Goal: Transaction & Acquisition: Purchase product/service

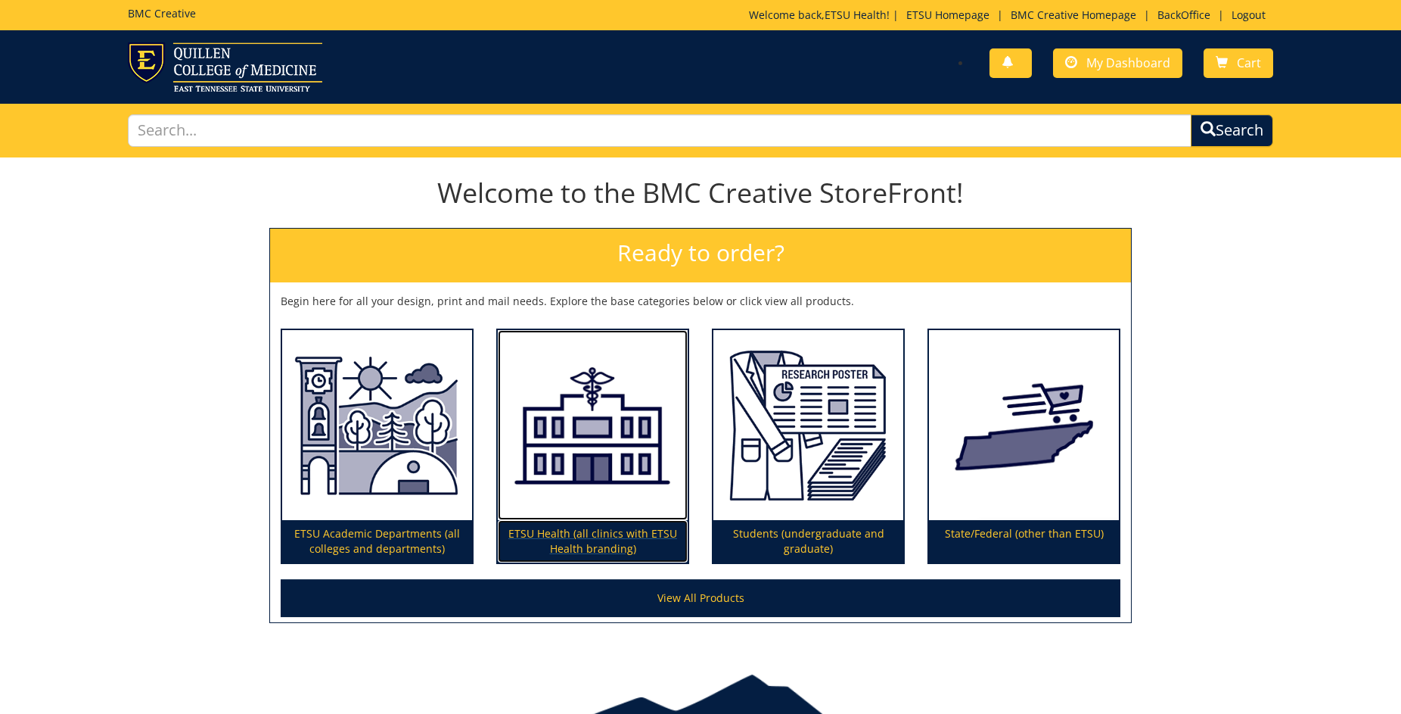
click at [608, 468] on img at bounding box center [593, 425] width 190 height 191
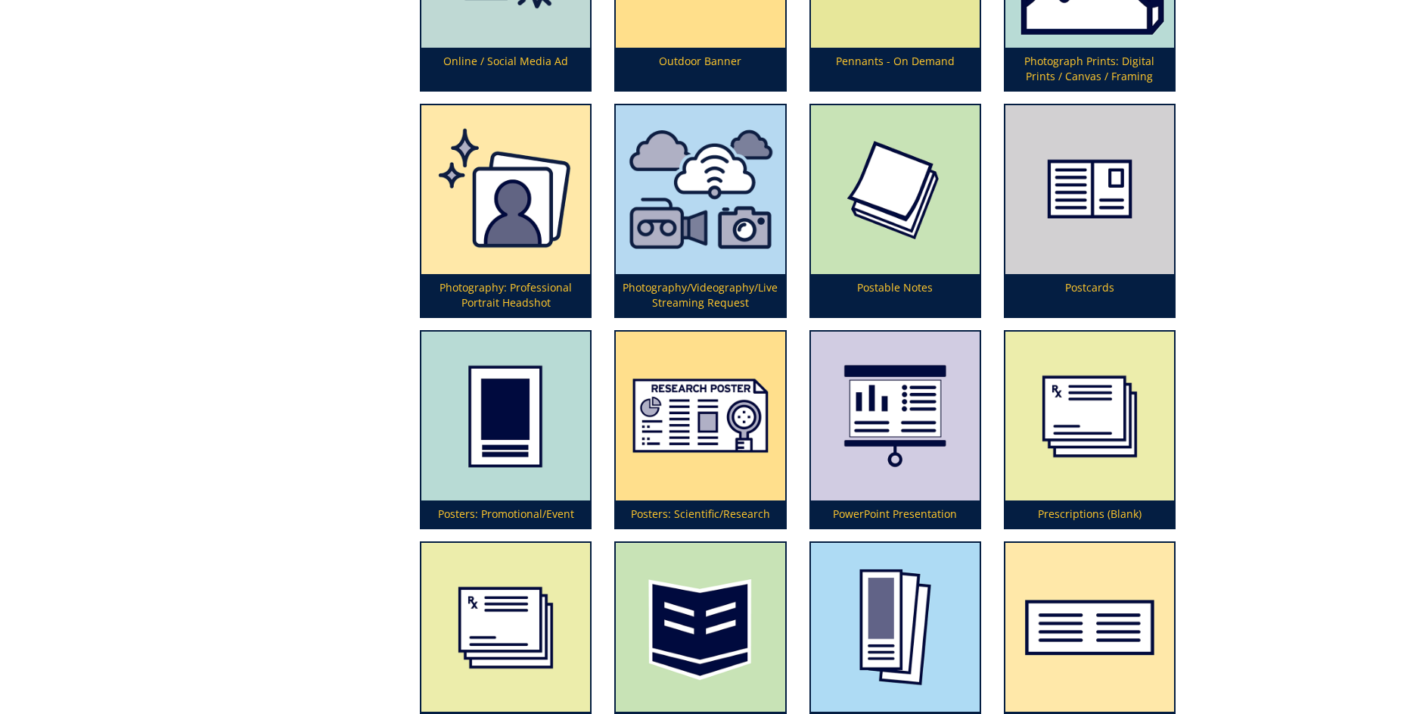
scroll to position [3638, 0]
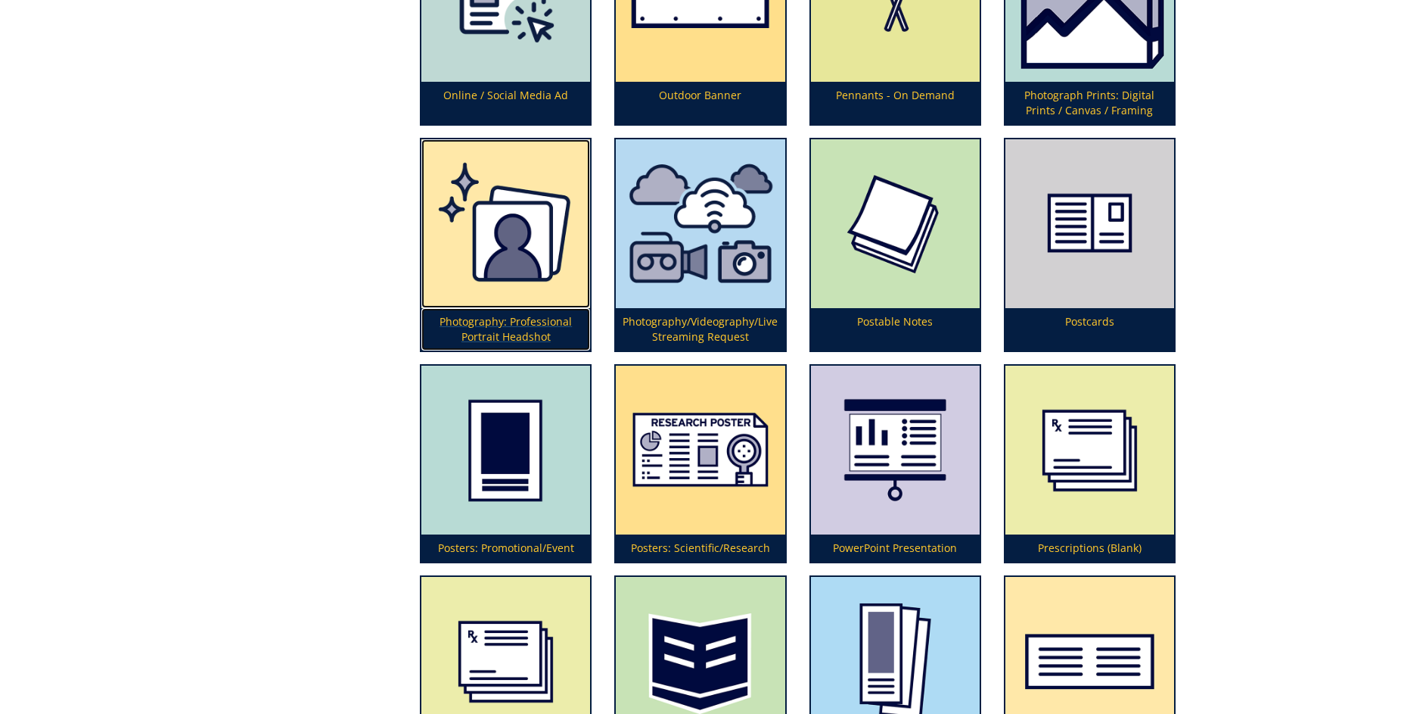
click at [518, 237] on img at bounding box center [505, 223] width 169 height 169
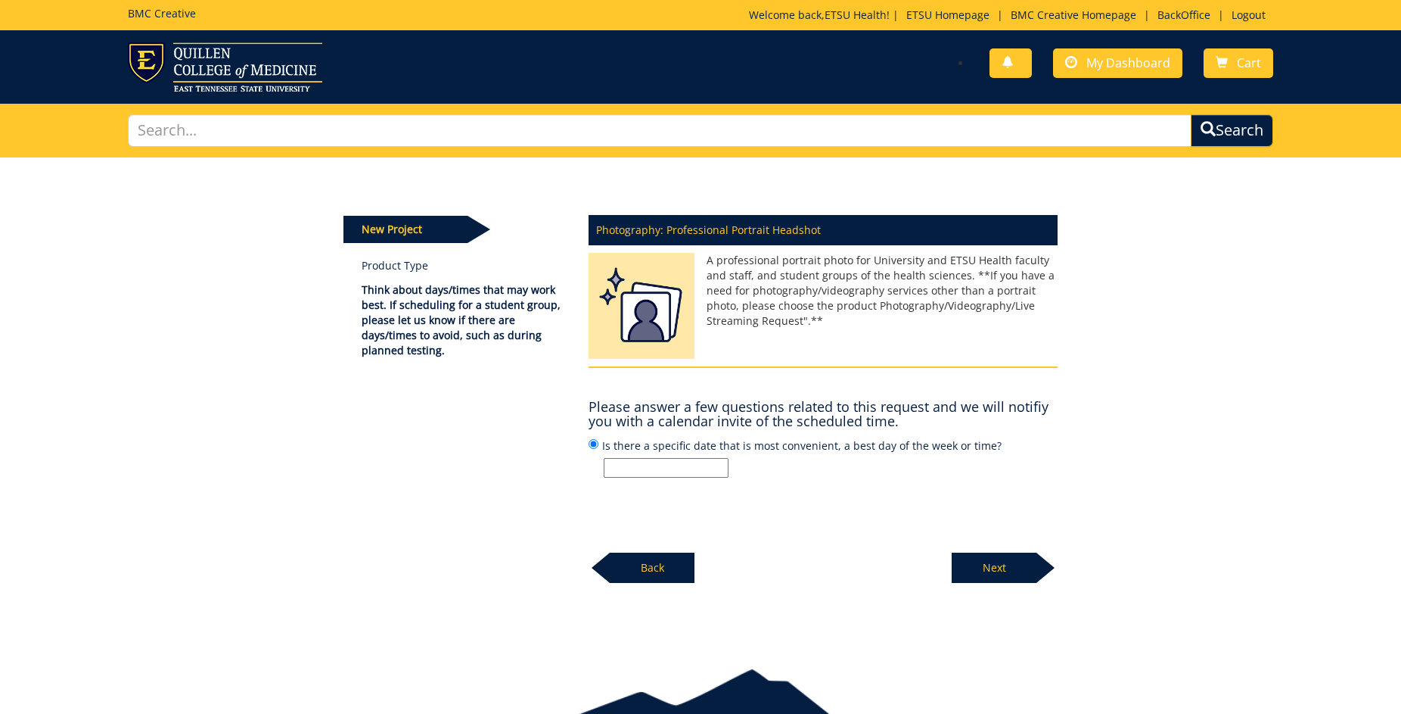
click at [683, 468] on input "Is there a specific date that is most convenient, a best day of the week or tim…" at bounding box center [666, 468] width 125 height 20
type input "[PERSON_NAME] is scheduling."
click at [994, 565] on p "Next" at bounding box center [994, 567] width 85 height 30
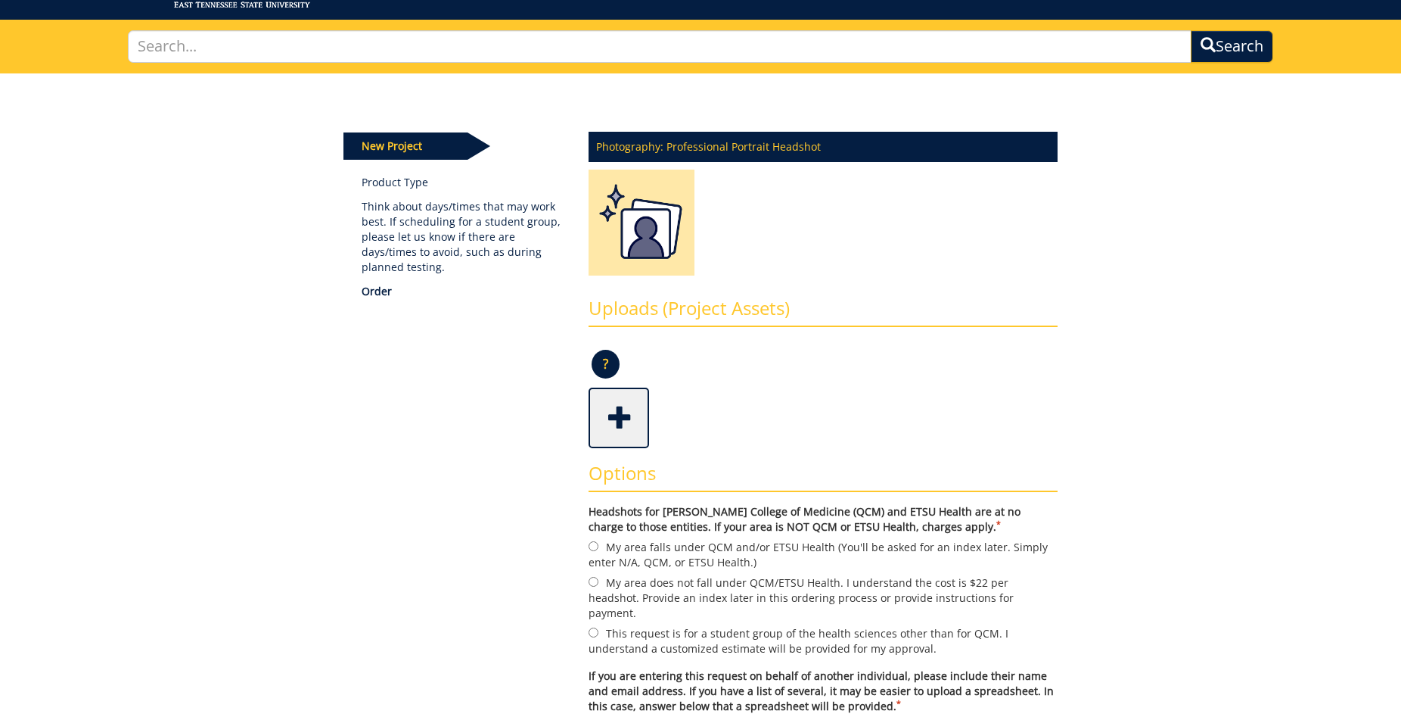
scroll to position [221, 0]
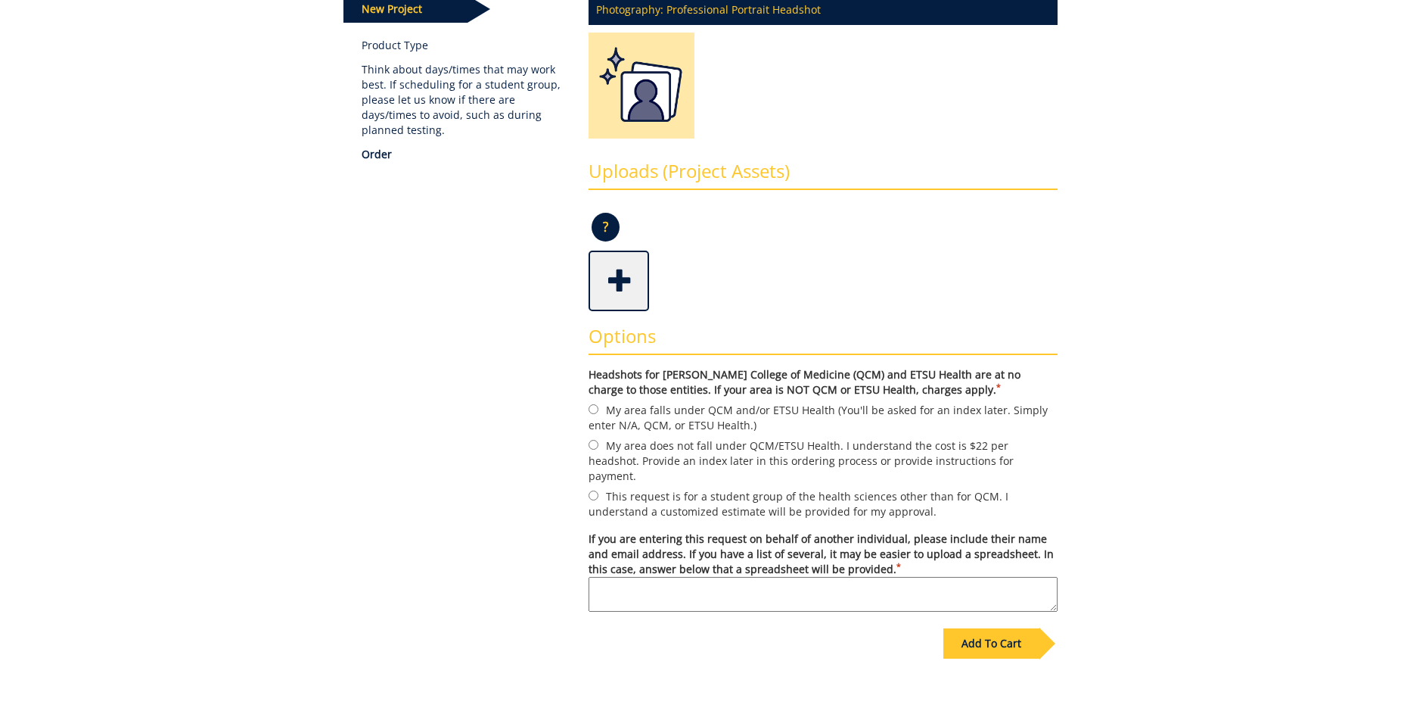
click at [686, 411] on label "My area falls under QCM and/or ETSU Health (You'll be asked for an index later.…" at bounding box center [823, 417] width 469 height 32
click at [599, 411] on input "My area falls under QCM and/or ETSU Health (You'll be asked for an index later.…" at bounding box center [594, 409] width 10 height 10
radio input "true"
click at [807, 583] on textarea "If you are entering this request on behalf of another individual, please includ…" at bounding box center [823, 594] width 469 height 35
type textarea "Desiree is scheduling."
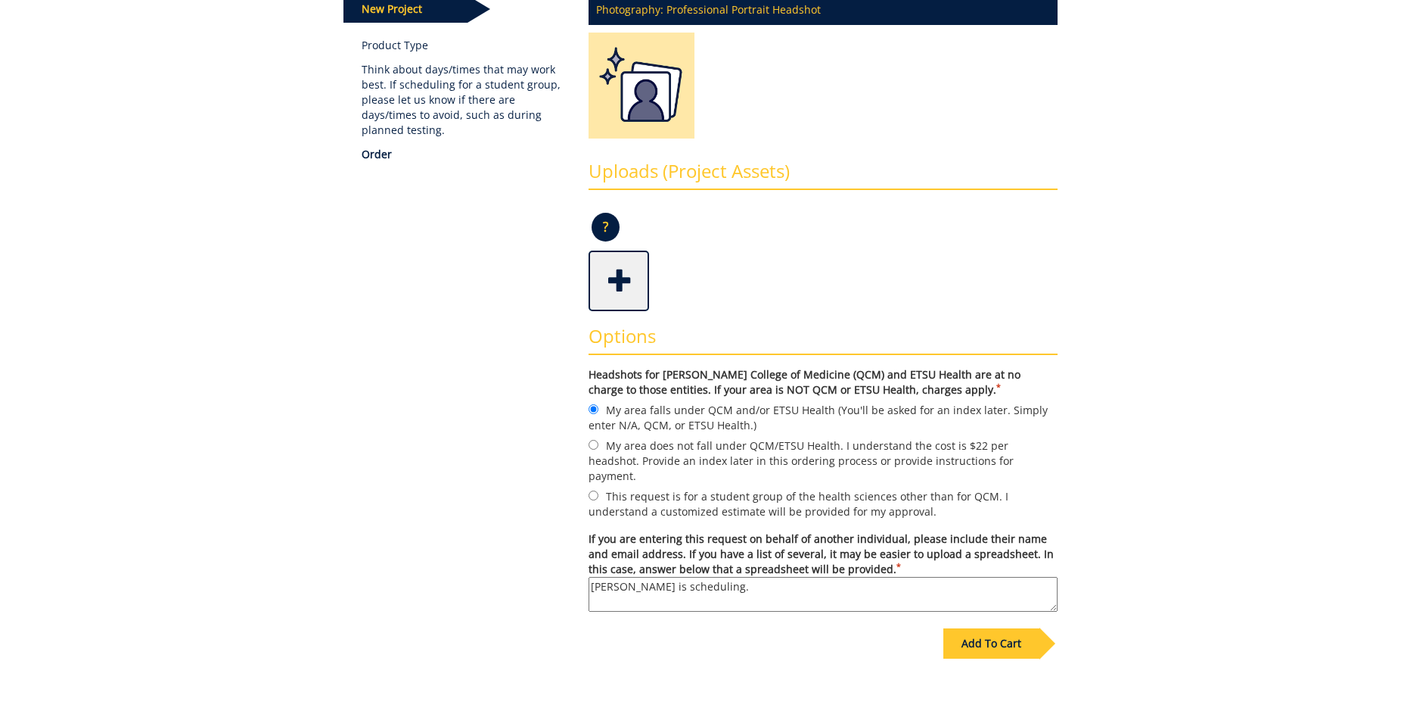
click at [998, 628] on div "Add To Cart" at bounding box center [992, 643] width 96 height 30
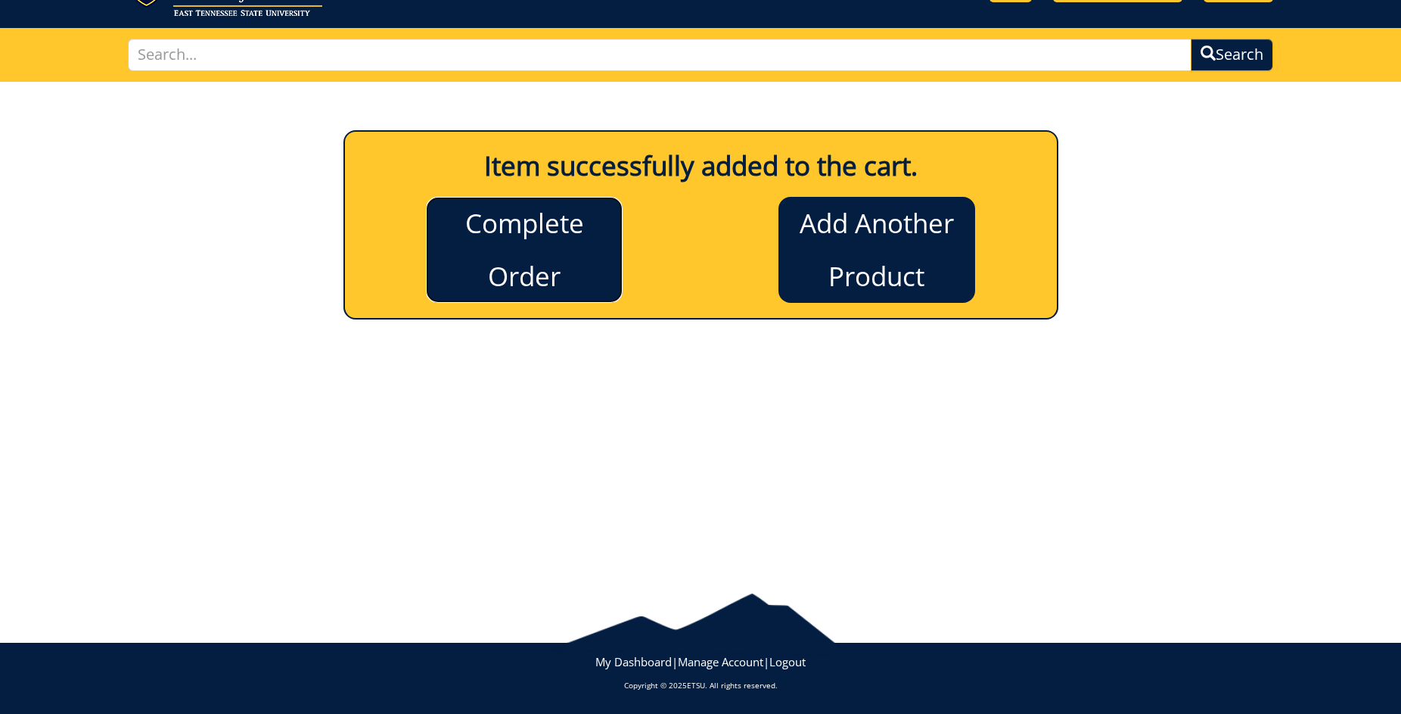
click at [582, 245] on link "Complete Order" at bounding box center [524, 250] width 197 height 106
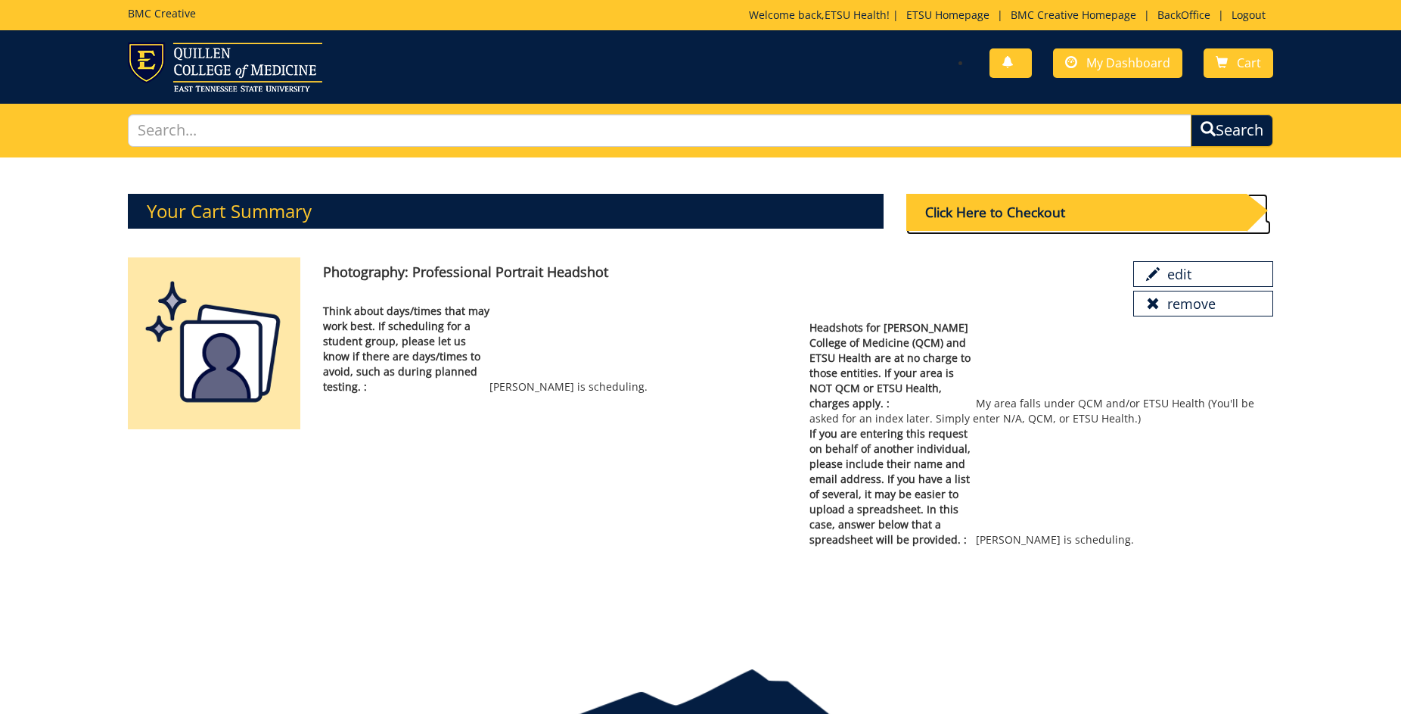
click at [1001, 213] on div "Click Here to Checkout" at bounding box center [1076, 212] width 340 height 37
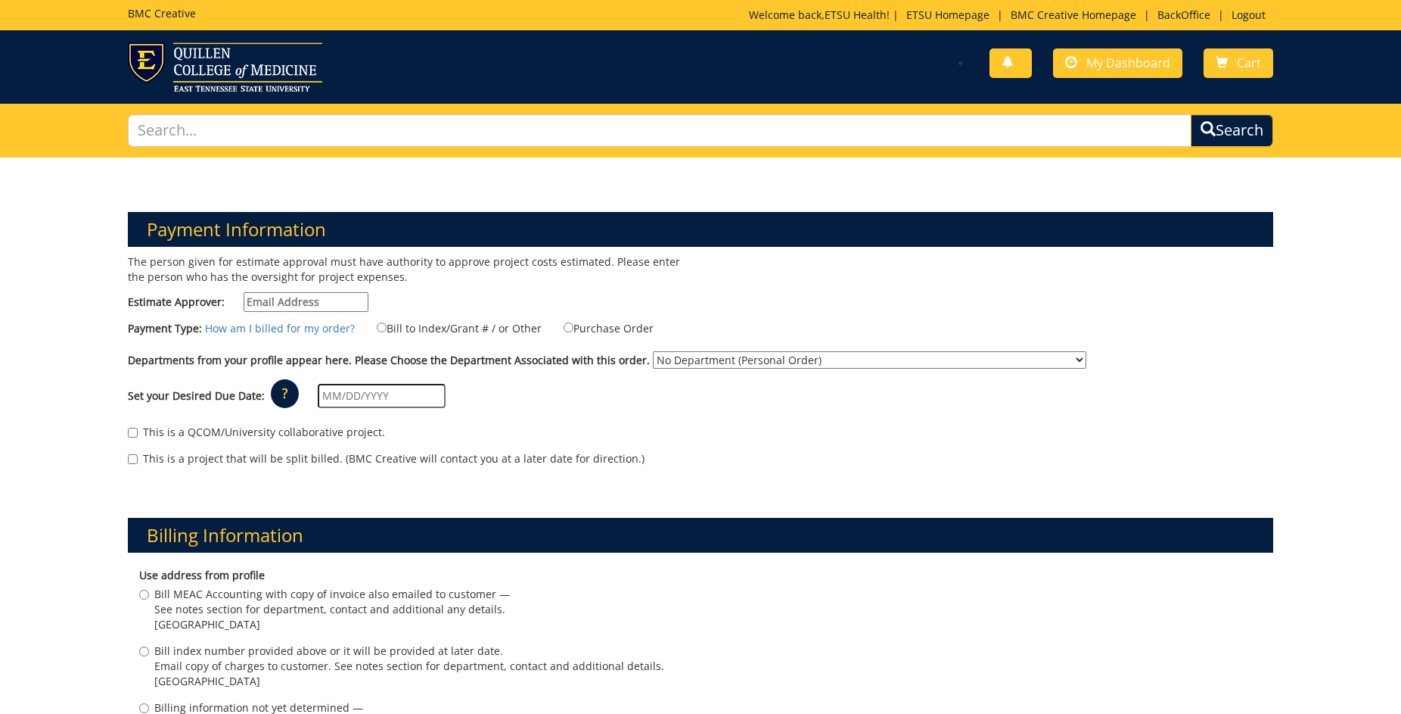
click at [325, 292] on input "Estimate Approver:" at bounding box center [306, 302] width 125 height 20
type input "n/a"
click at [590, 334] on label "Purchase Order" at bounding box center [599, 327] width 109 height 17
click at [574, 332] on input "Purchase Order" at bounding box center [569, 327] width 10 height 10
radio input "true"
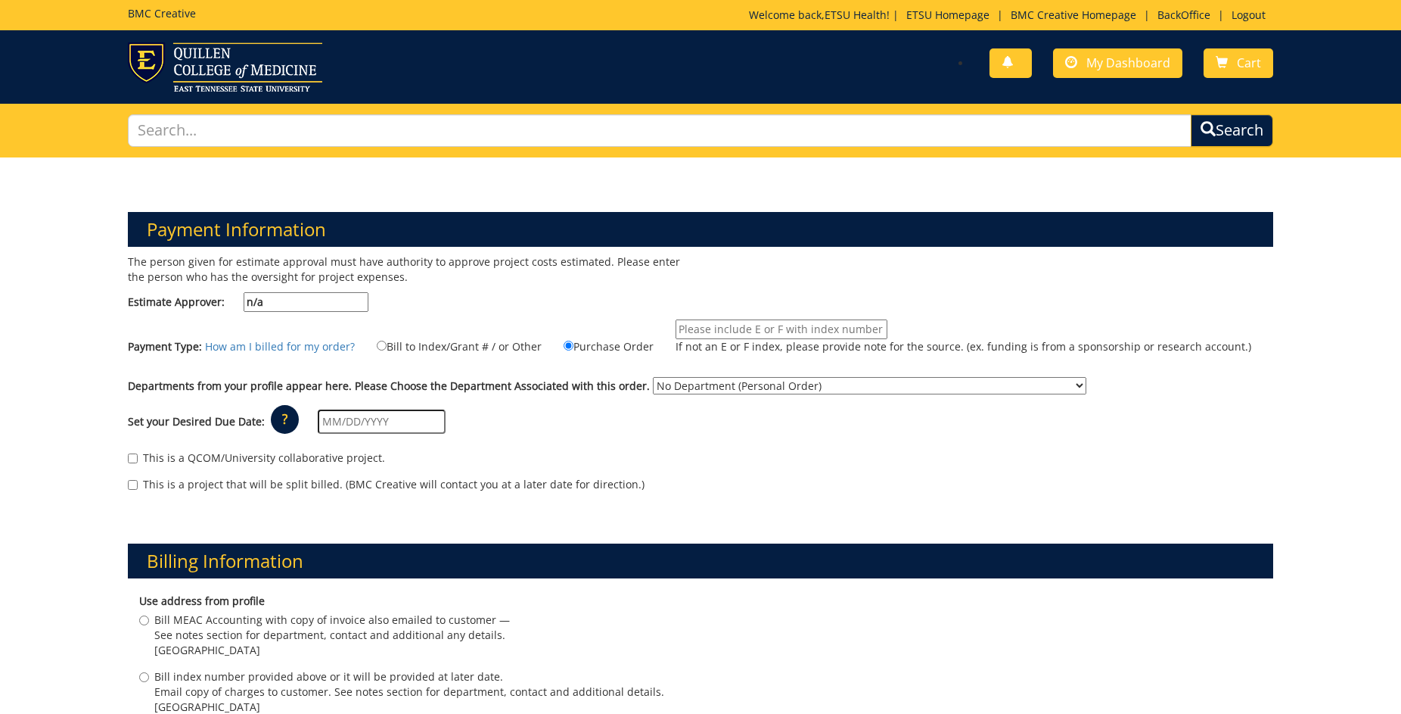
click at [709, 328] on input "If not an E or F index, please provide note for the source. (ex. funding is fro…" at bounding box center [782, 329] width 212 height 20
click at [412, 344] on label "Bill to Index/Grant # / or Other" at bounding box center [450, 345] width 184 height 17
click at [387, 344] on input "Bill to Index/Grant # / or Other" at bounding box center [382, 346] width 10 height 10
radio input "true"
click at [712, 328] on input "If not an E or F index, please provide note for the source. (ex. funding is fro…" at bounding box center [782, 329] width 212 height 20
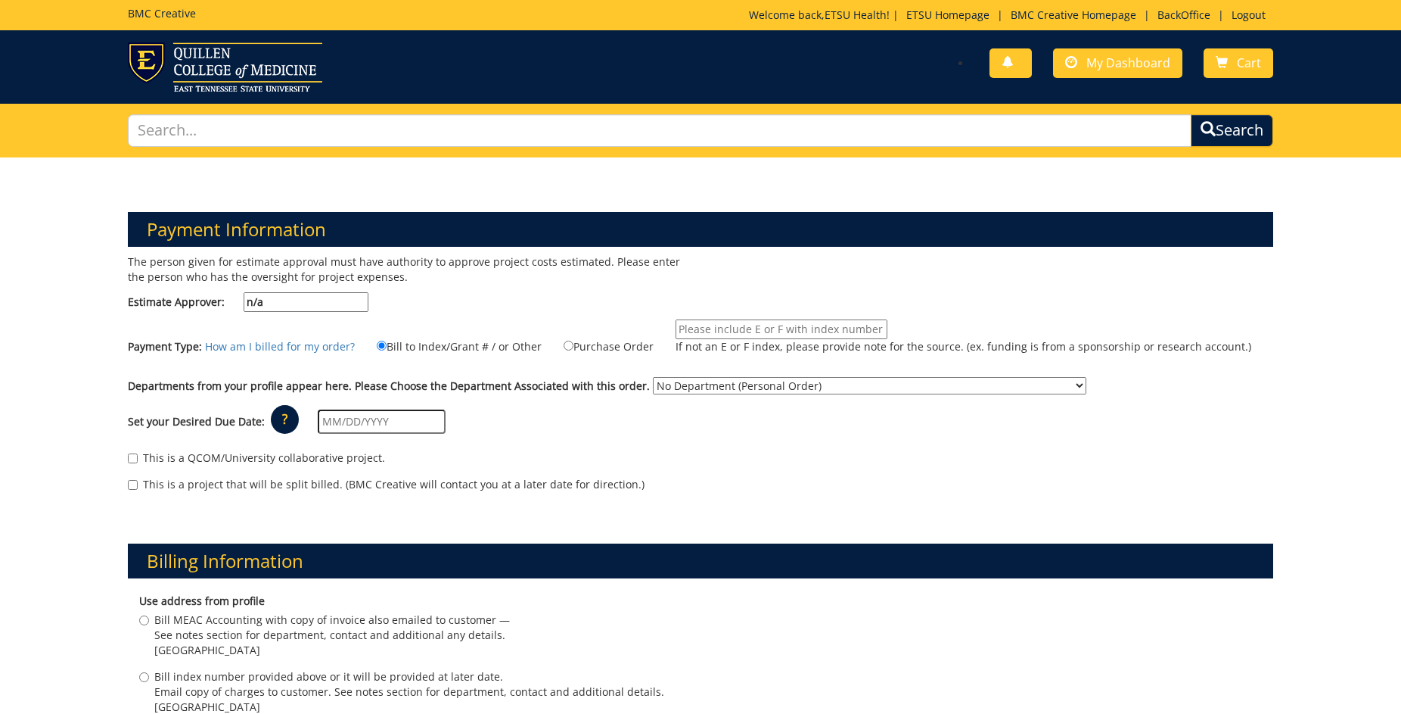
type input "n/a"
click at [653, 386] on select "No Department (Personal Order) Academic Affairs COM Anatomy and Cell Biology Bi…" at bounding box center [870, 385] width 434 height 17
select select "215"
click at [653, 377] on select "No Department (Personal Order) Academic Affairs COM Anatomy and Cell Biology Bi…" at bounding box center [870, 385] width 434 height 17
click at [378, 434] on div "Set your Desired Due Date: ? × How long will my project take to finish? : Pleas…" at bounding box center [701, 422] width 1168 height 42
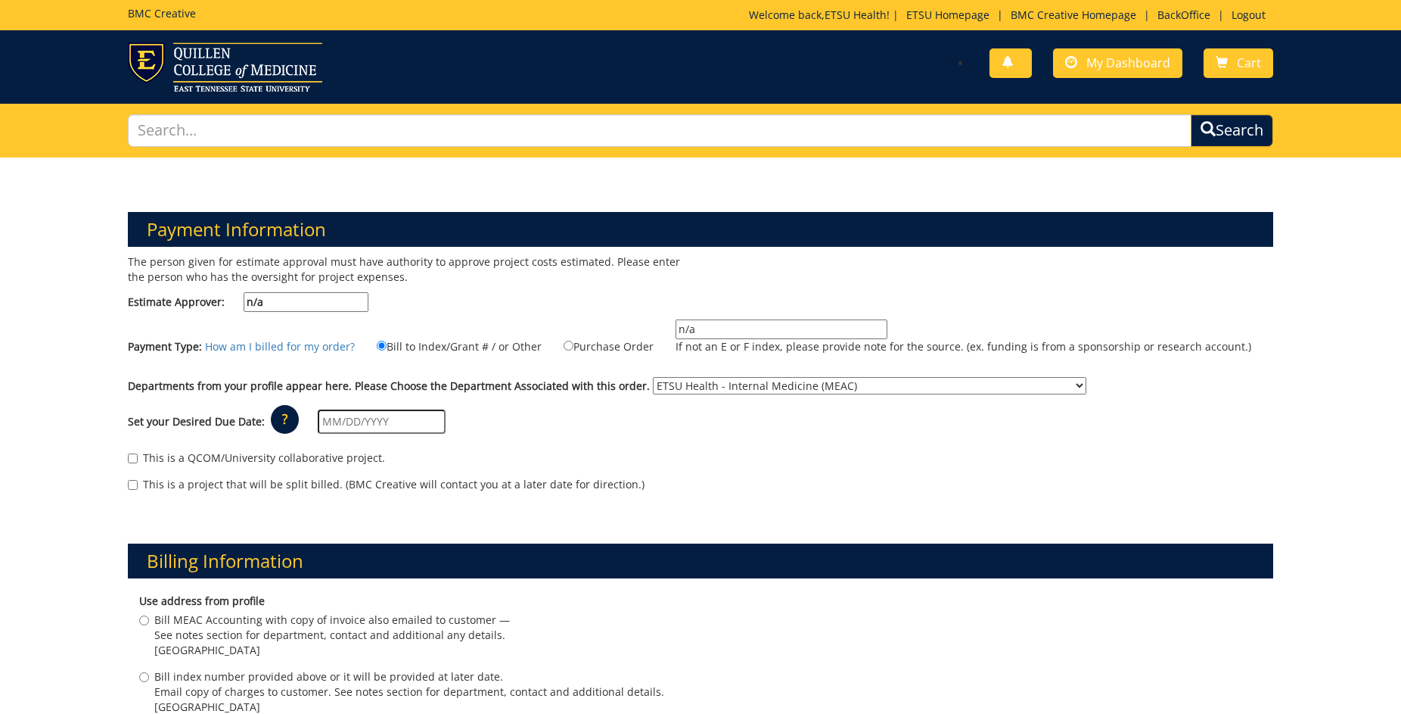
click at [378, 428] on input "text" at bounding box center [382, 421] width 128 height 24
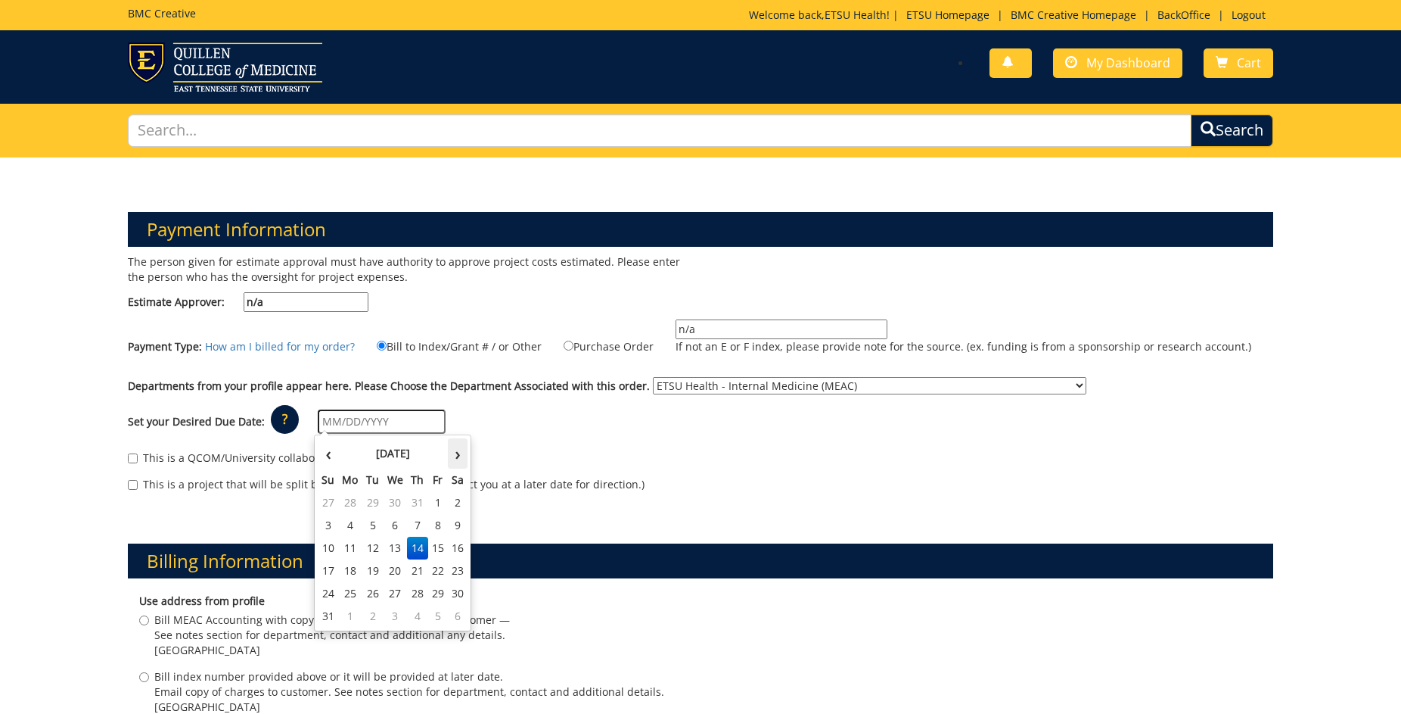
click at [460, 452] on th "›" at bounding box center [458, 453] width 20 height 30
click at [373, 502] on td "2" at bounding box center [372, 502] width 21 height 23
type input "[DATE]"
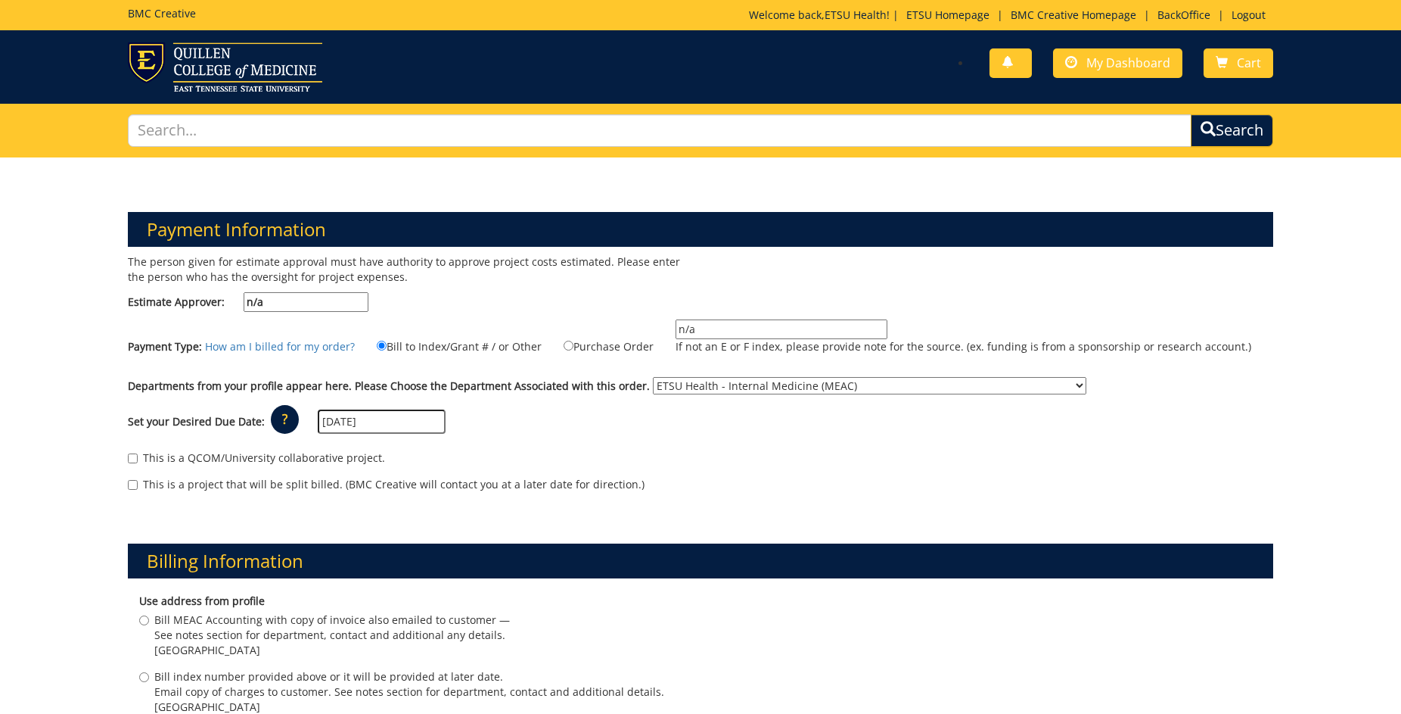
click at [602, 477] on label "This is a project that will be split billed. (BMC Creative will contact you at …" at bounding box center [386, 484] width 517 height 15
click at [138, 480] on input "This is a project that will be split billed. (BMC Creative will contact you at …" at bounding box center [133, 485] width 10 height 10
checkbox input "true"
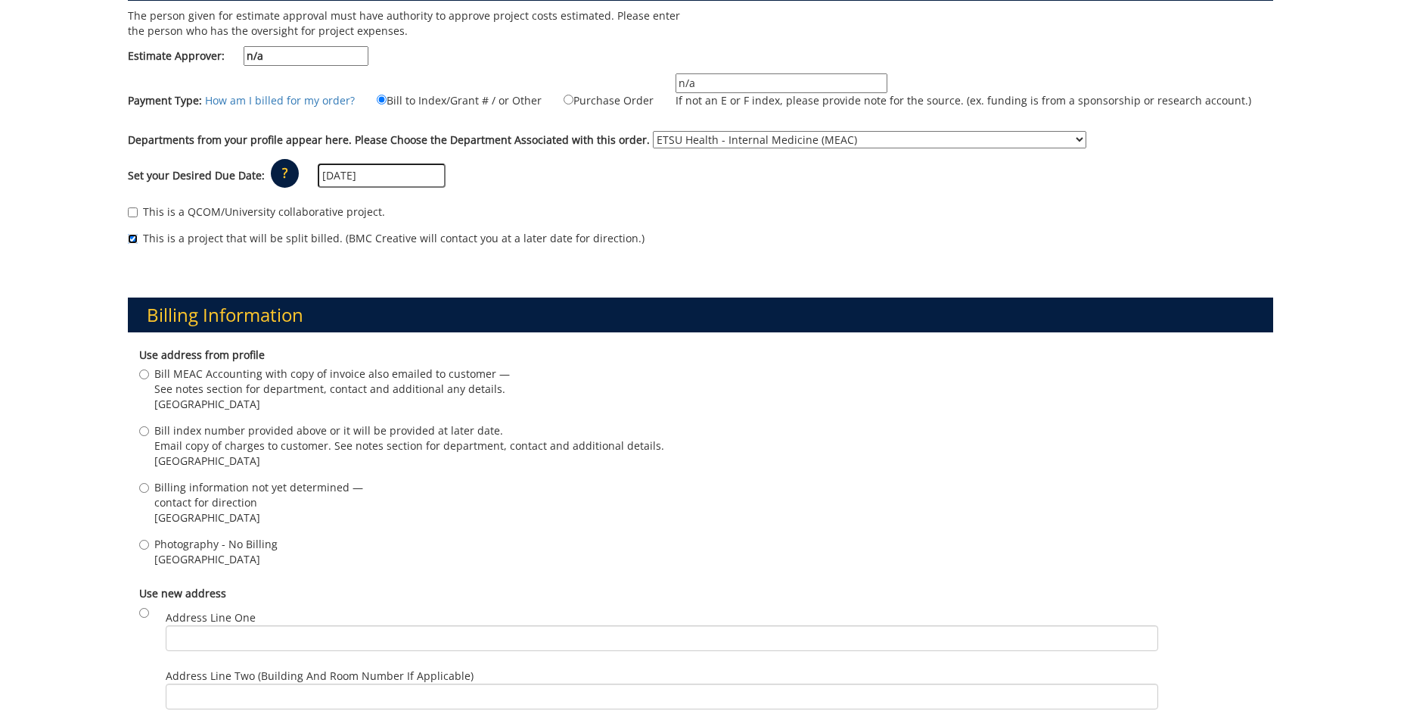
scroll to position [399, 0]
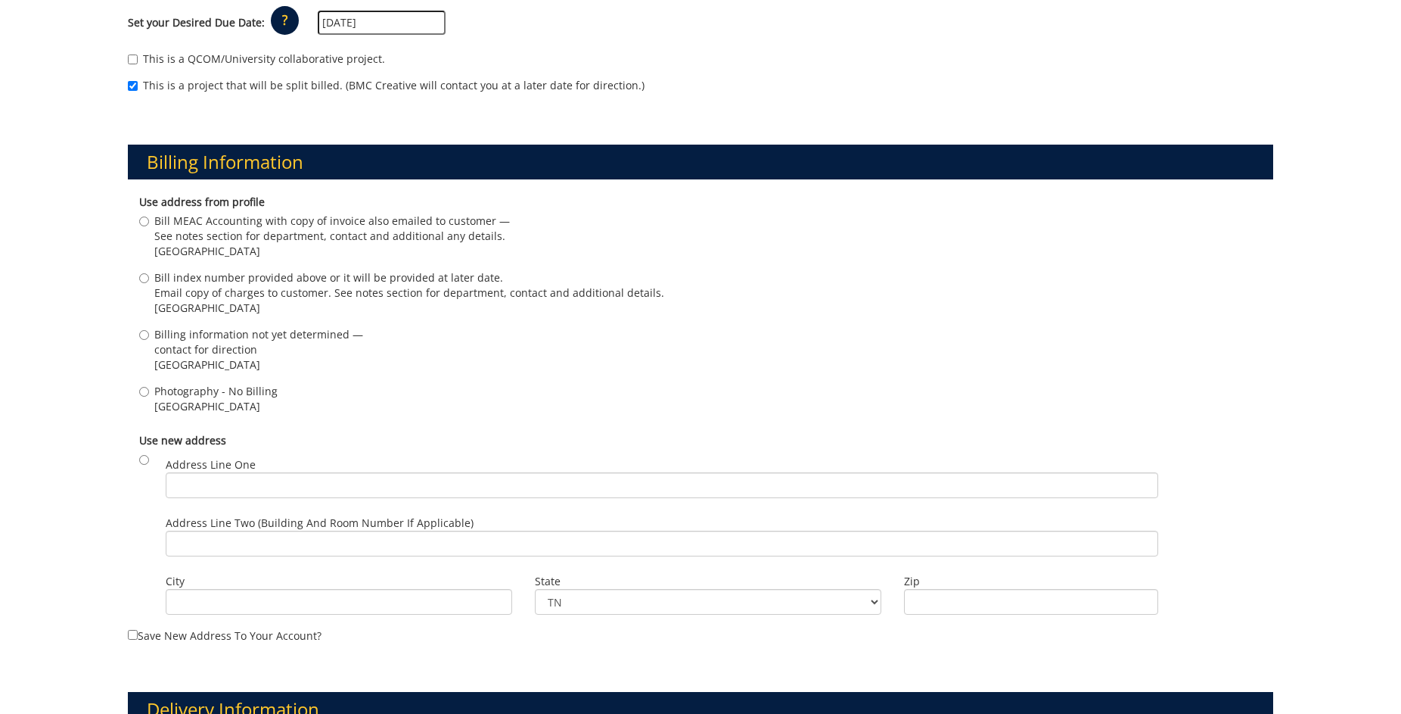
click at [249, 399] on span "Johnson City , TN 37614" at bounding box center [215, 406] width 123 height 15
click at [149, 396] on input "Photography - No Billing Johnson City , TN 37614" at bounding box center [144, 392] width 10 height 10
radio input "true"
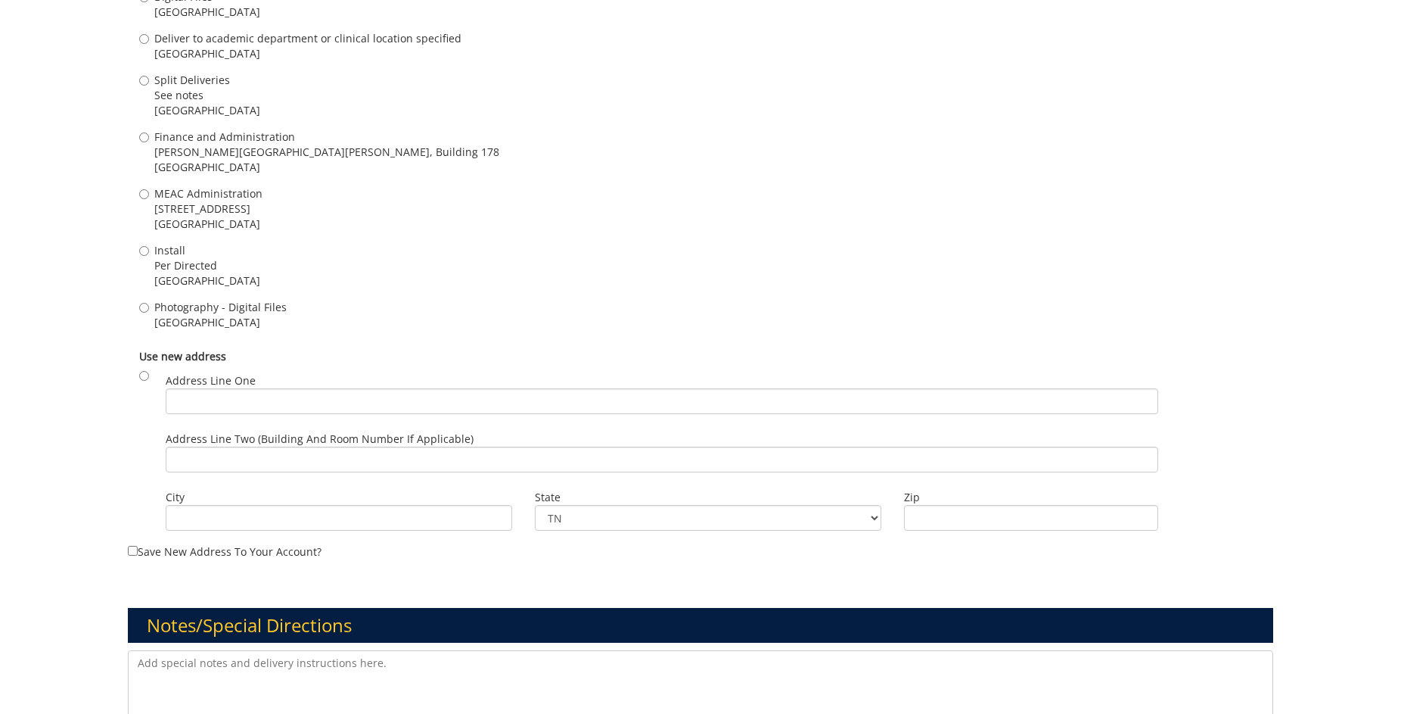
scroll to position [1385, 0]
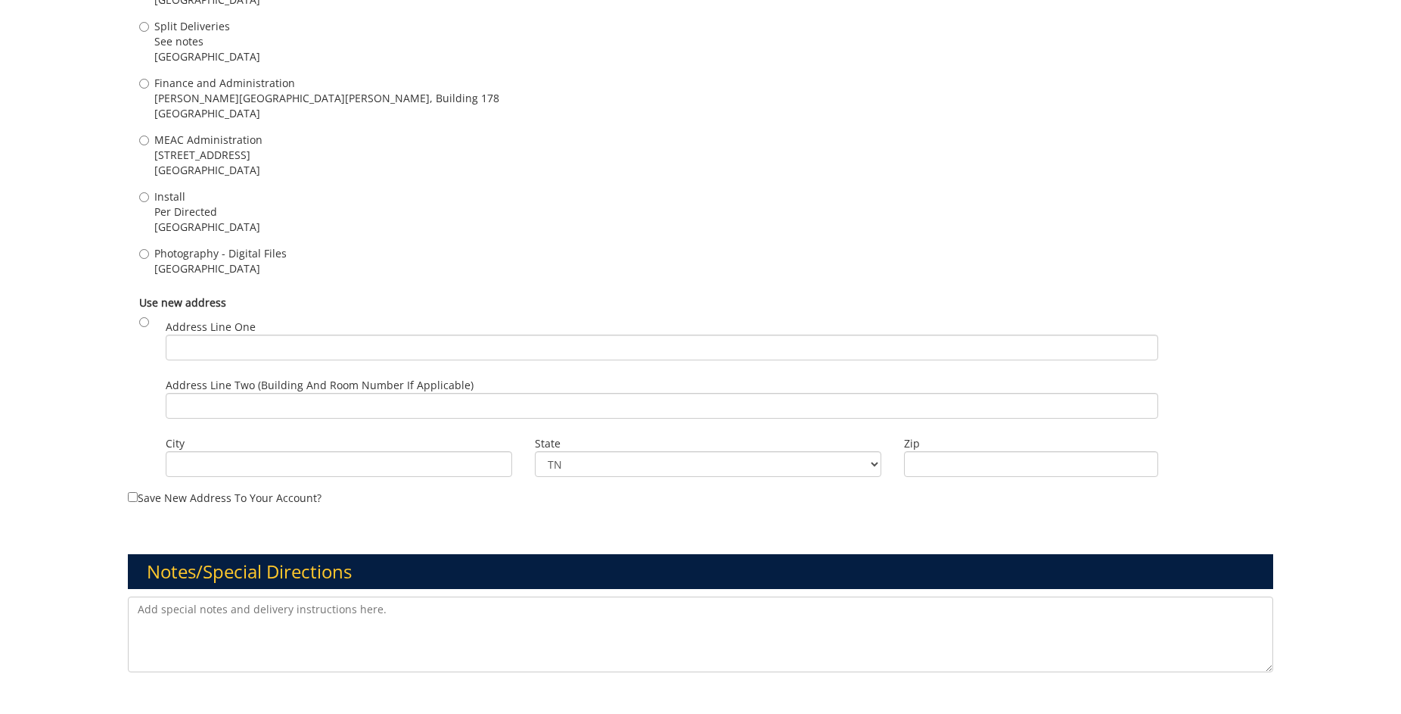
click at [209, 268] on span "Johnson City , TN 37614" at bounding box center [220, 268] width 132 height 15
click at [149, 259] on input "Photography - Digital Files Johnson City , TN 37614" at bounding box center [144, 254] width 10 height 10
radio input "true"
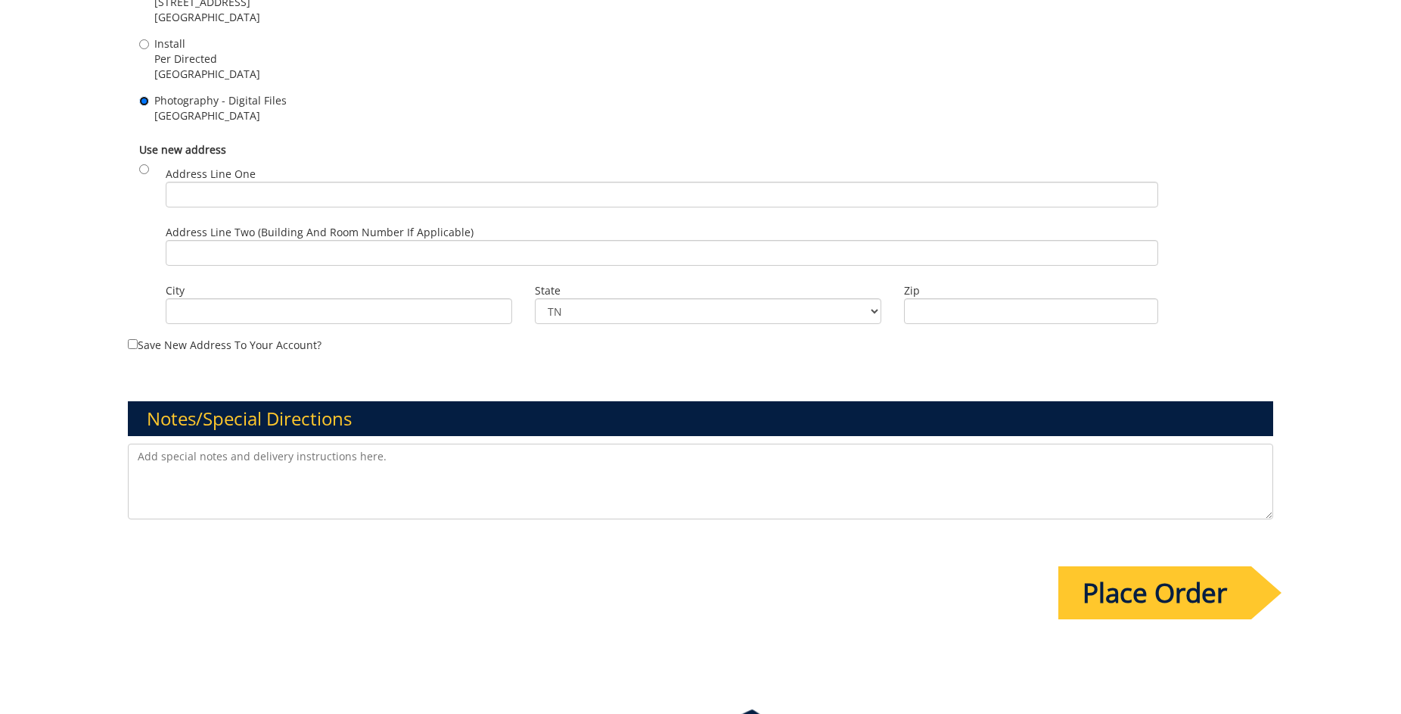
scroll to position [1653, 0]
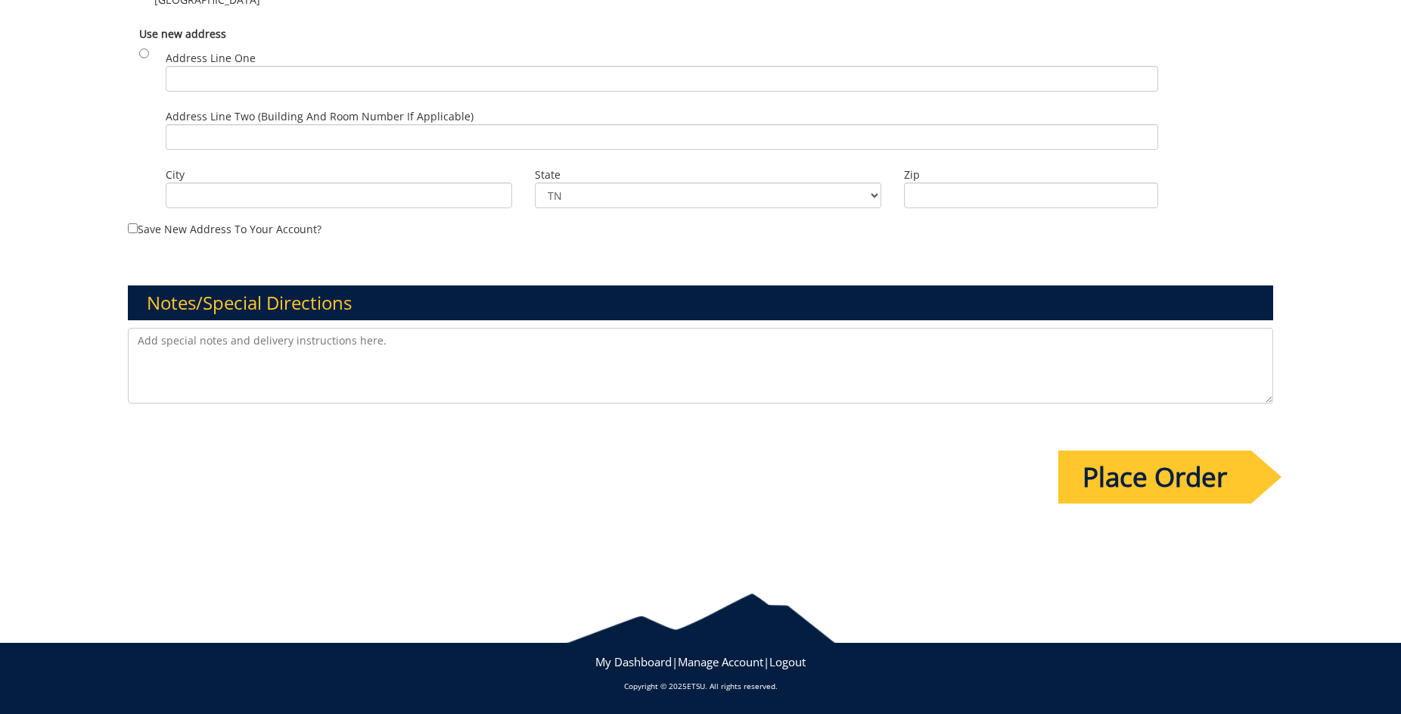
click at [274, 345] on textarea at bounding box center [700, 366] width 1145 height 76
type textarea "ETSU Health new provider photo shoot - headshots only. Dr. Taif Khattak, IM hos…"
click at [1168, 484] on input "Place Order" at bounding box center [1155, 476] width 193 height 53
